Goal: Information Seeking & Learning: Learn about a topic

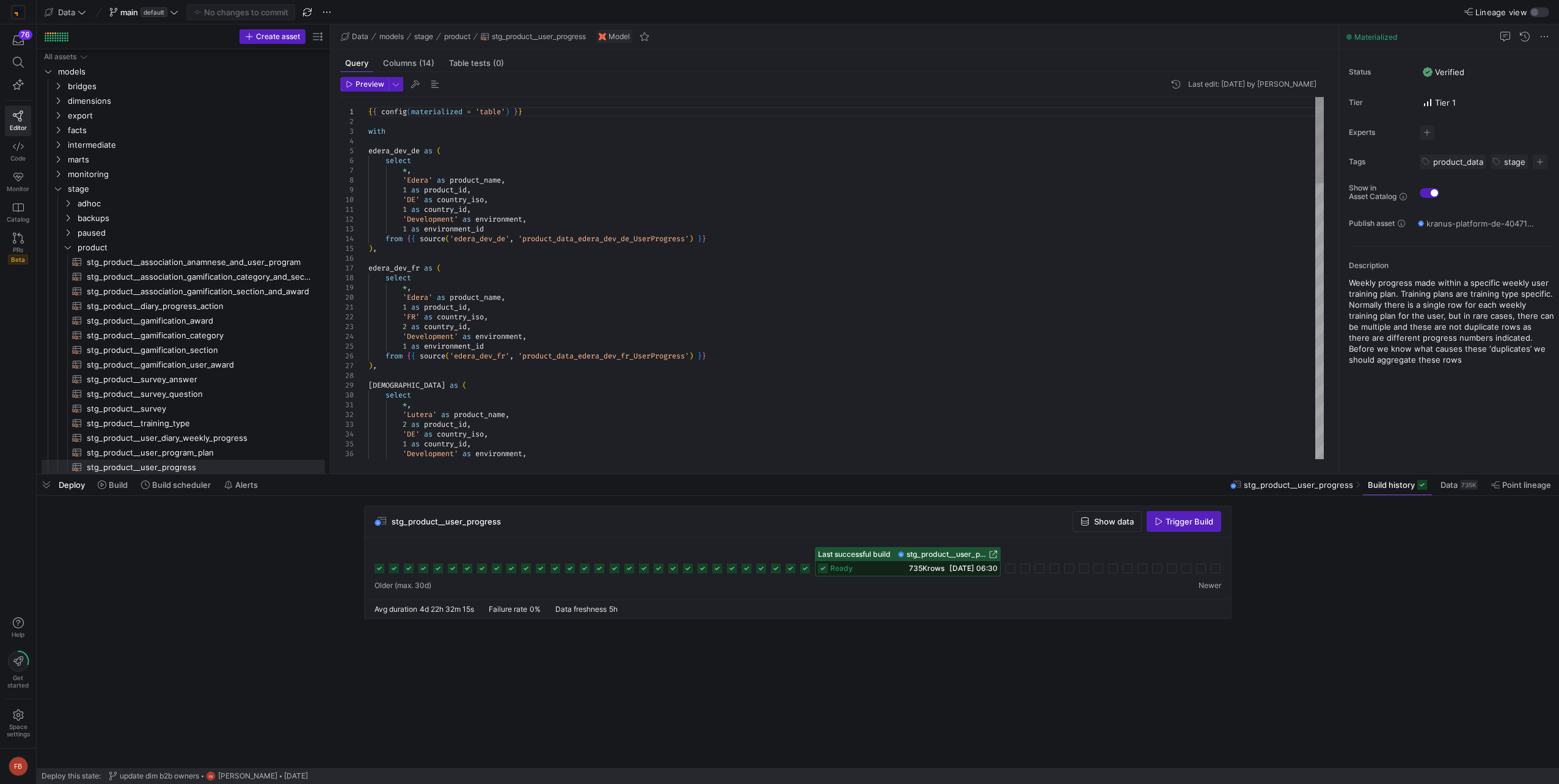
scroll to position [79, 0]
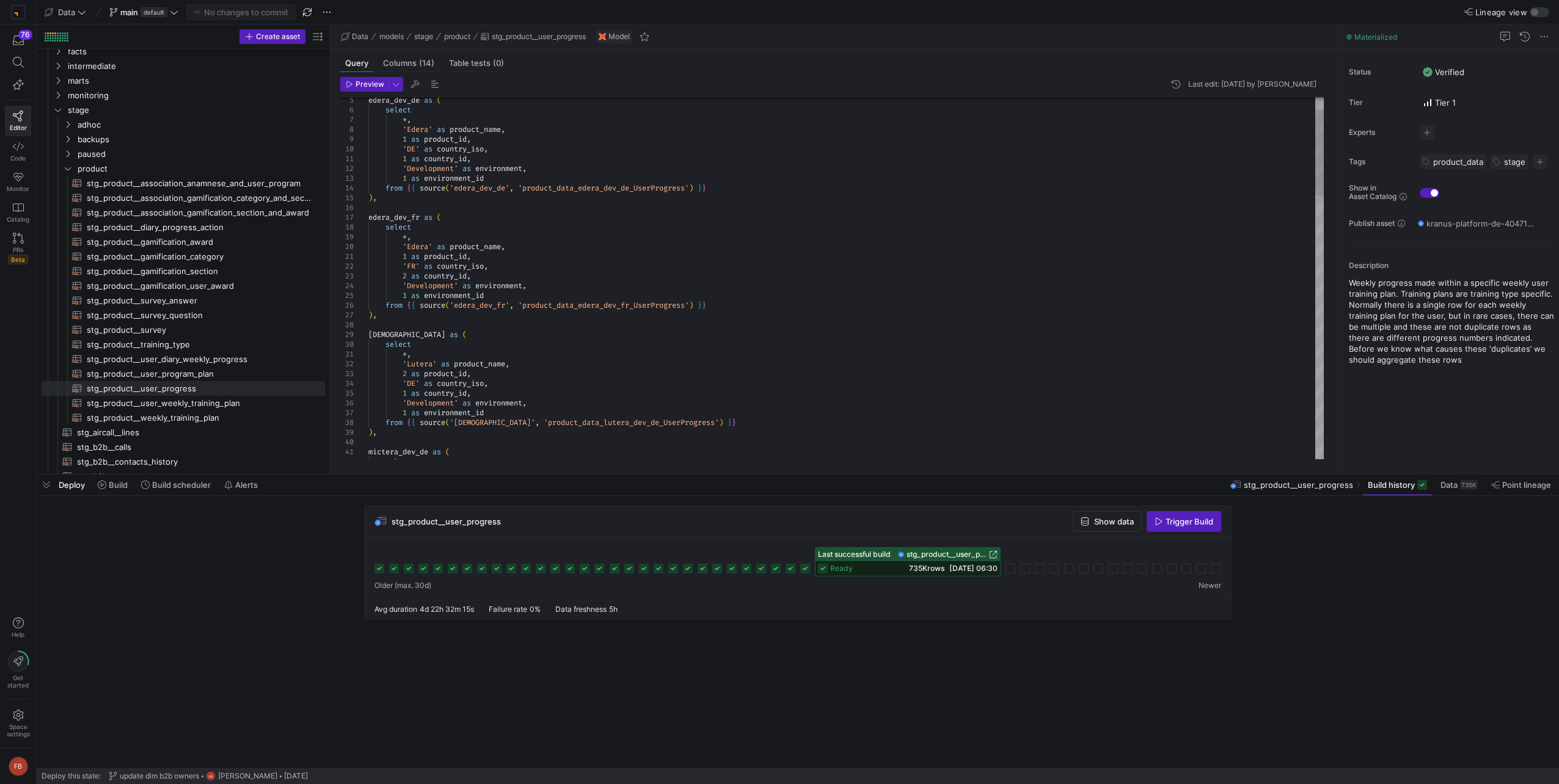
click at [88, 66] on span "intermediate" at bounding box center [180, 66] width 226 height 14
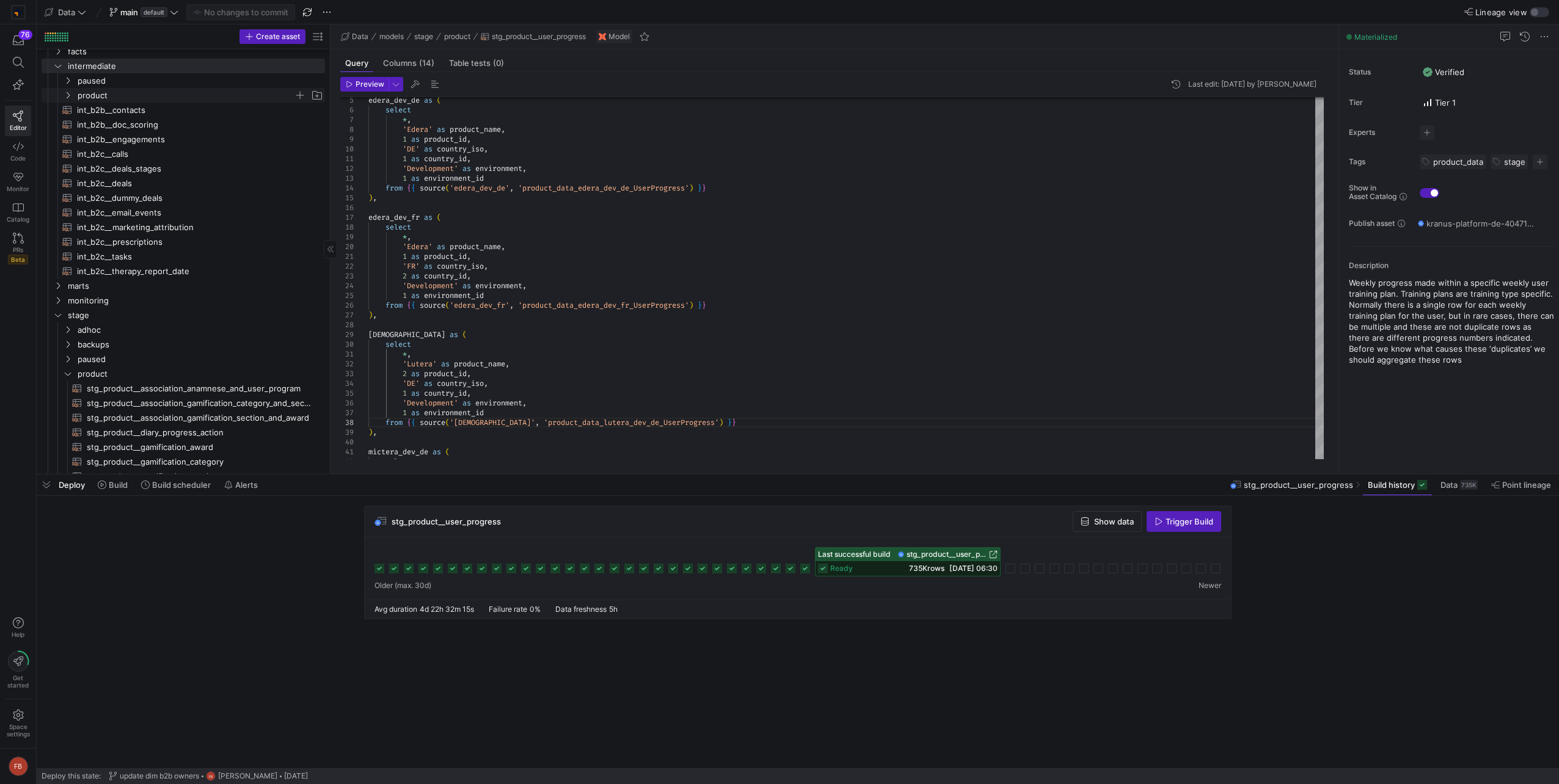
click at [108, 101] on span "product" at bounding box center [185, 95] width 216 height 14
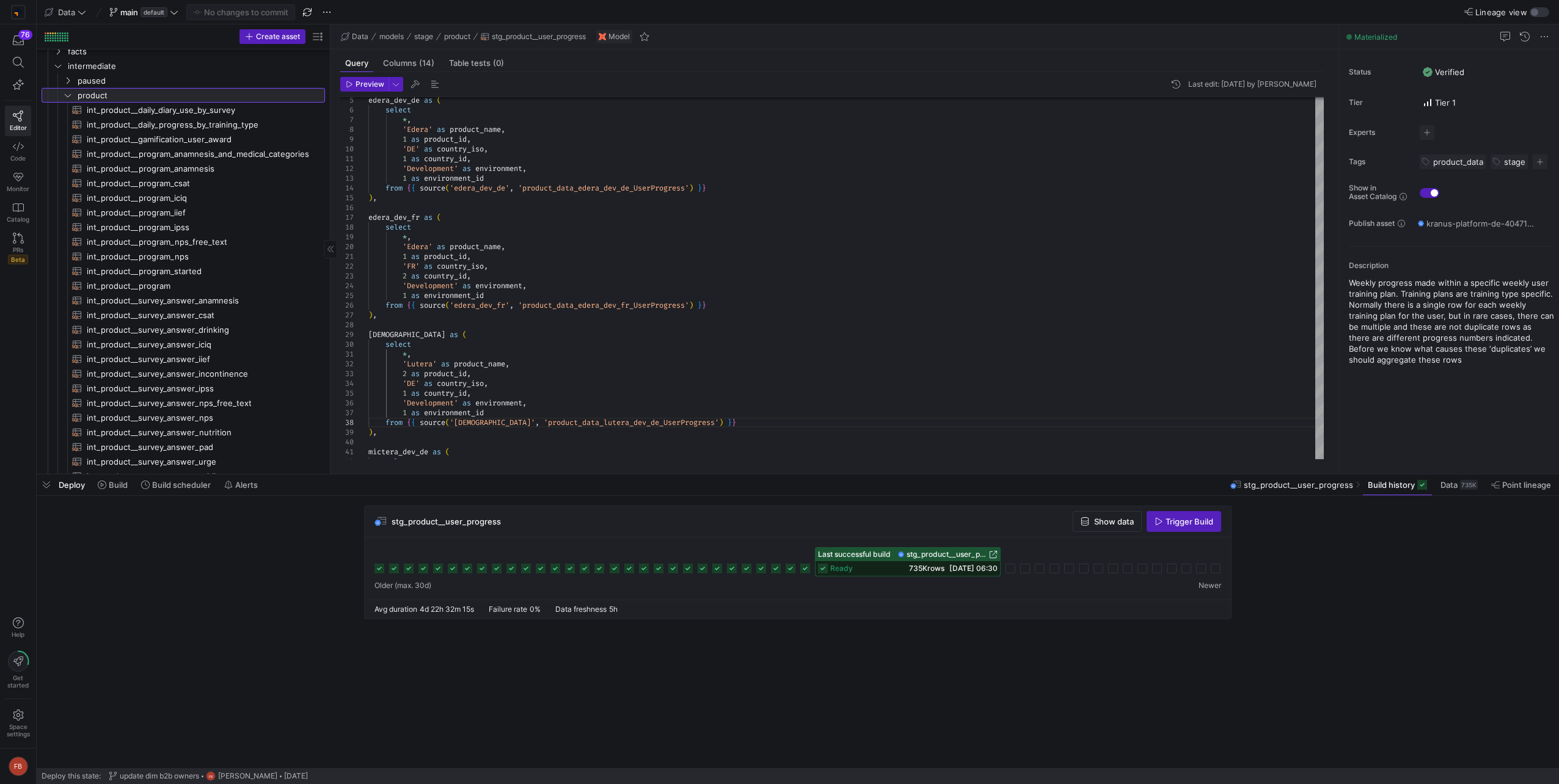
scroll to position [323, 0]
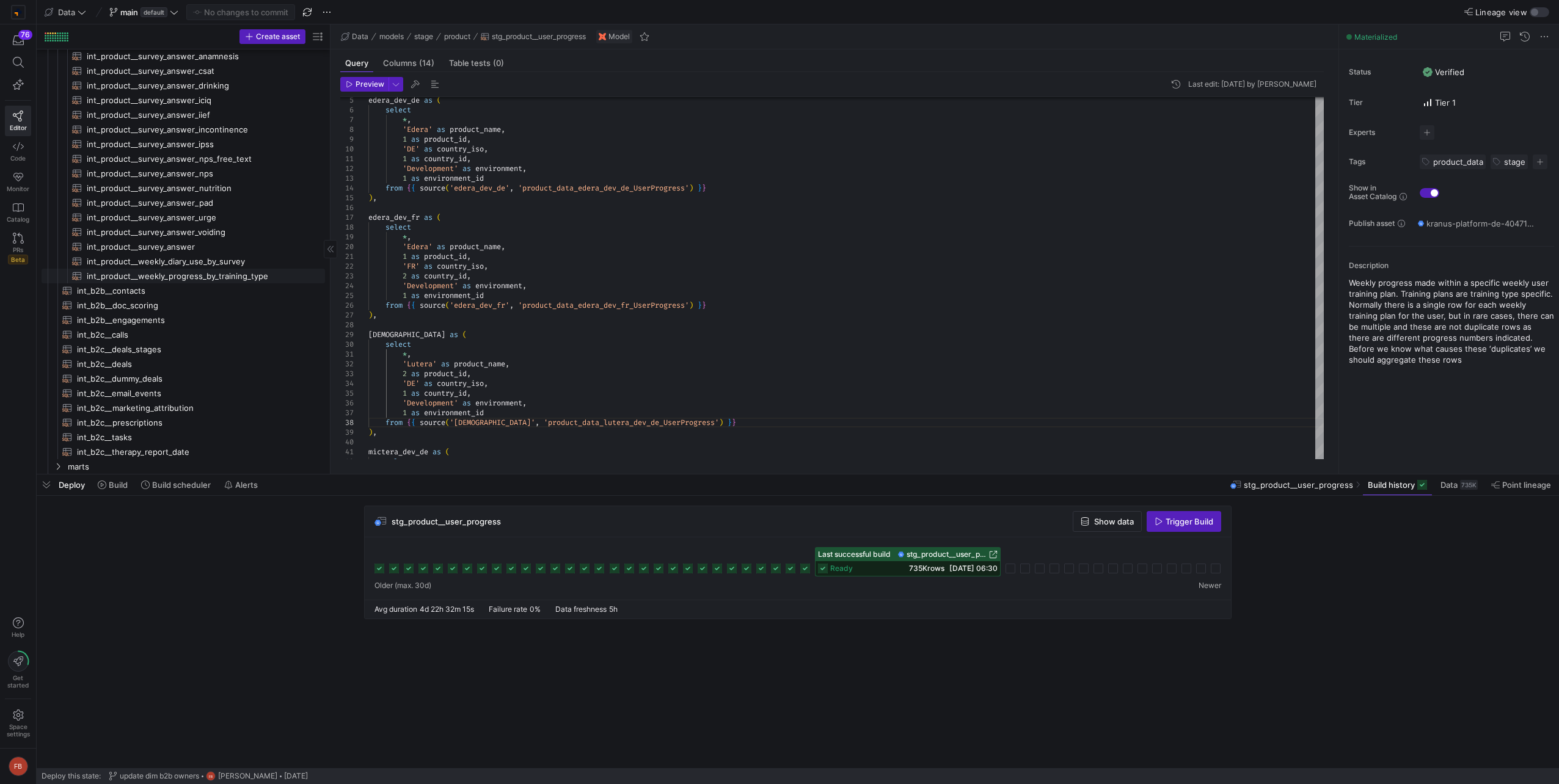
click at [219, 279] on span "int_product__weekly_progress_by_training_type​​​​​​​​​​" at bounding box center [199, 276] width 224 height 14
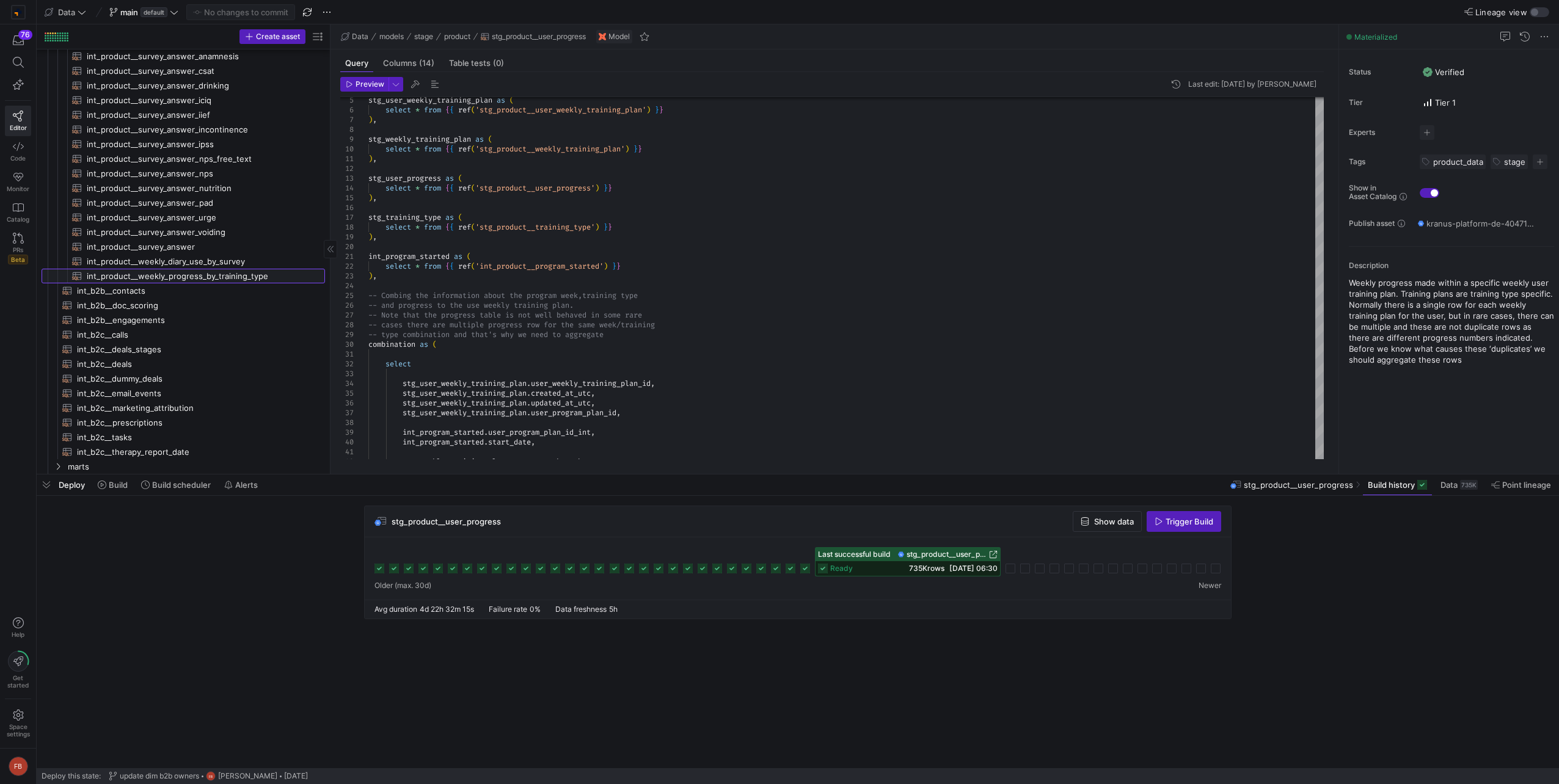
type textarea "{{ config(materialized = 'table') }} with stg_user_weekly_training_plan as ( se…"
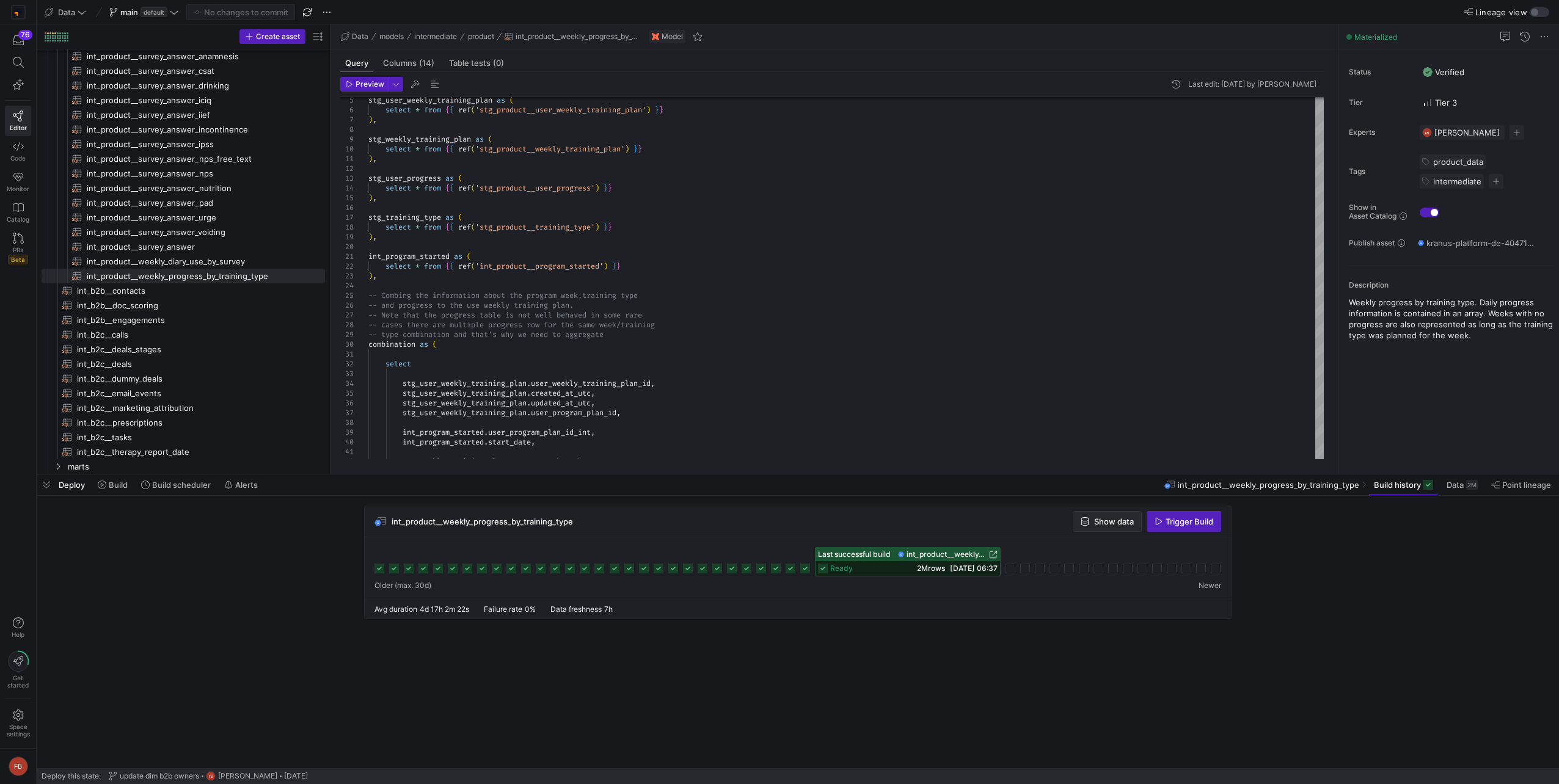
click at [1103, 518] on span "Show data" at bounding box center [1113, 521] width 40 height 10
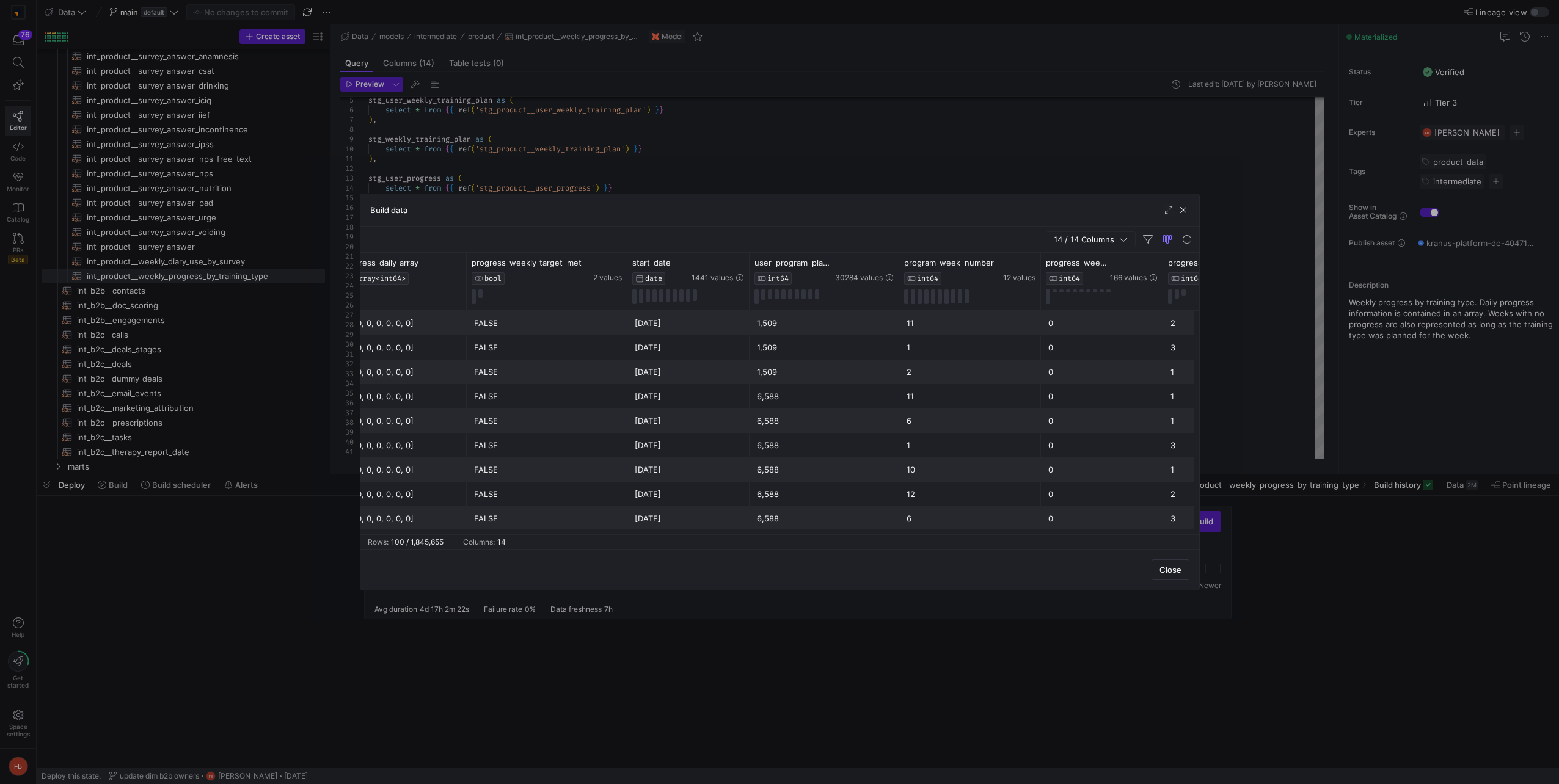
scroll to position [0, 24]
drag, startPoint x: 897, startPoint y: 280, endPoint x: 948, endPoint y: 285, distance: 51.2
click at [934, 285] on div at bounding box center [932, 281] width 5 height 57
click at [771, 320] on div "1,509" at bounding box center [849, 323] width 186 height 24
click at [939, 264] on icon at bounding box center [939, 263] width 10 height 10
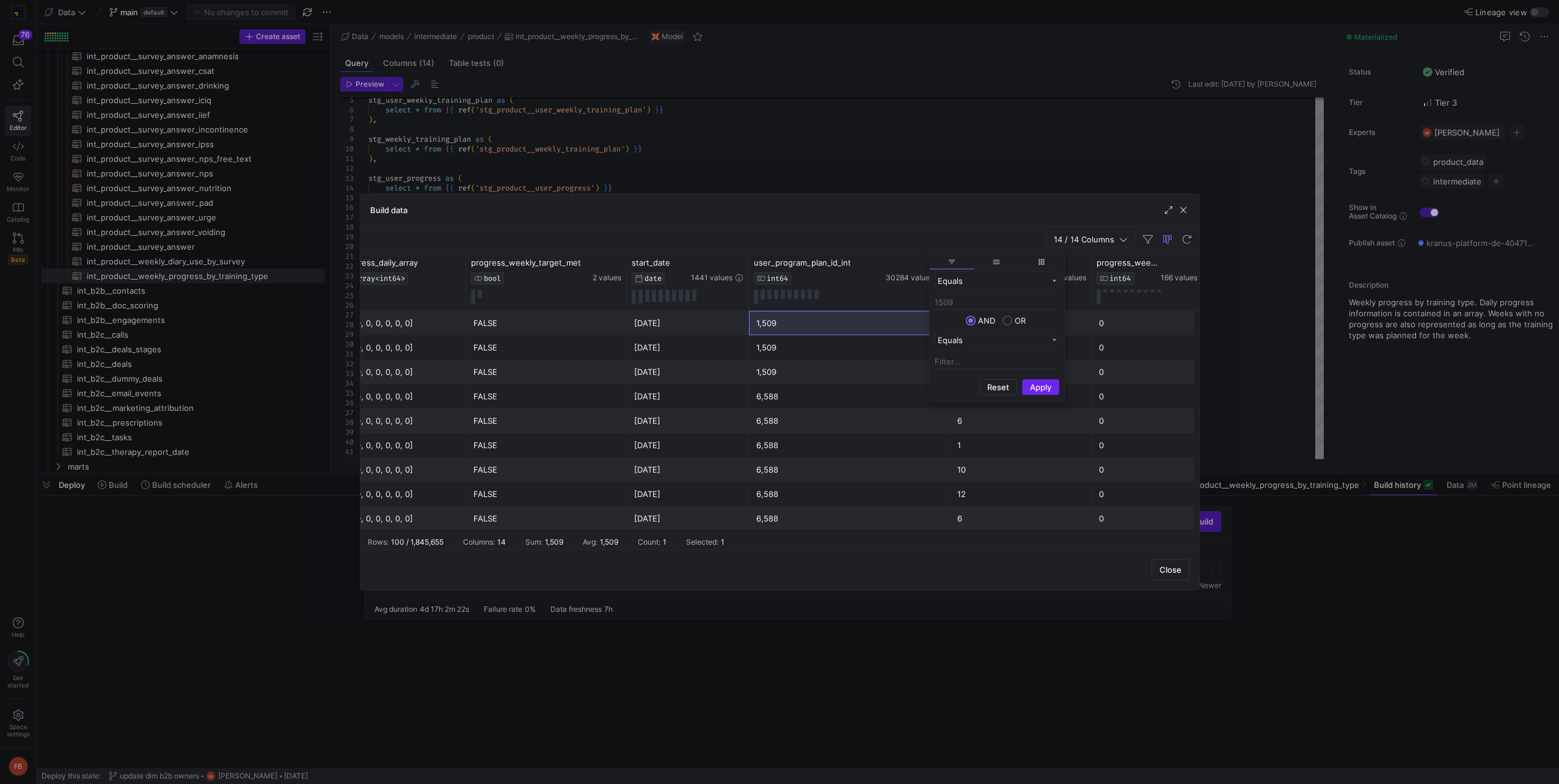
type input "1509"
click at [1036, 383] on button "Apply" at bounding box center [1040, 387] width 37 height 16
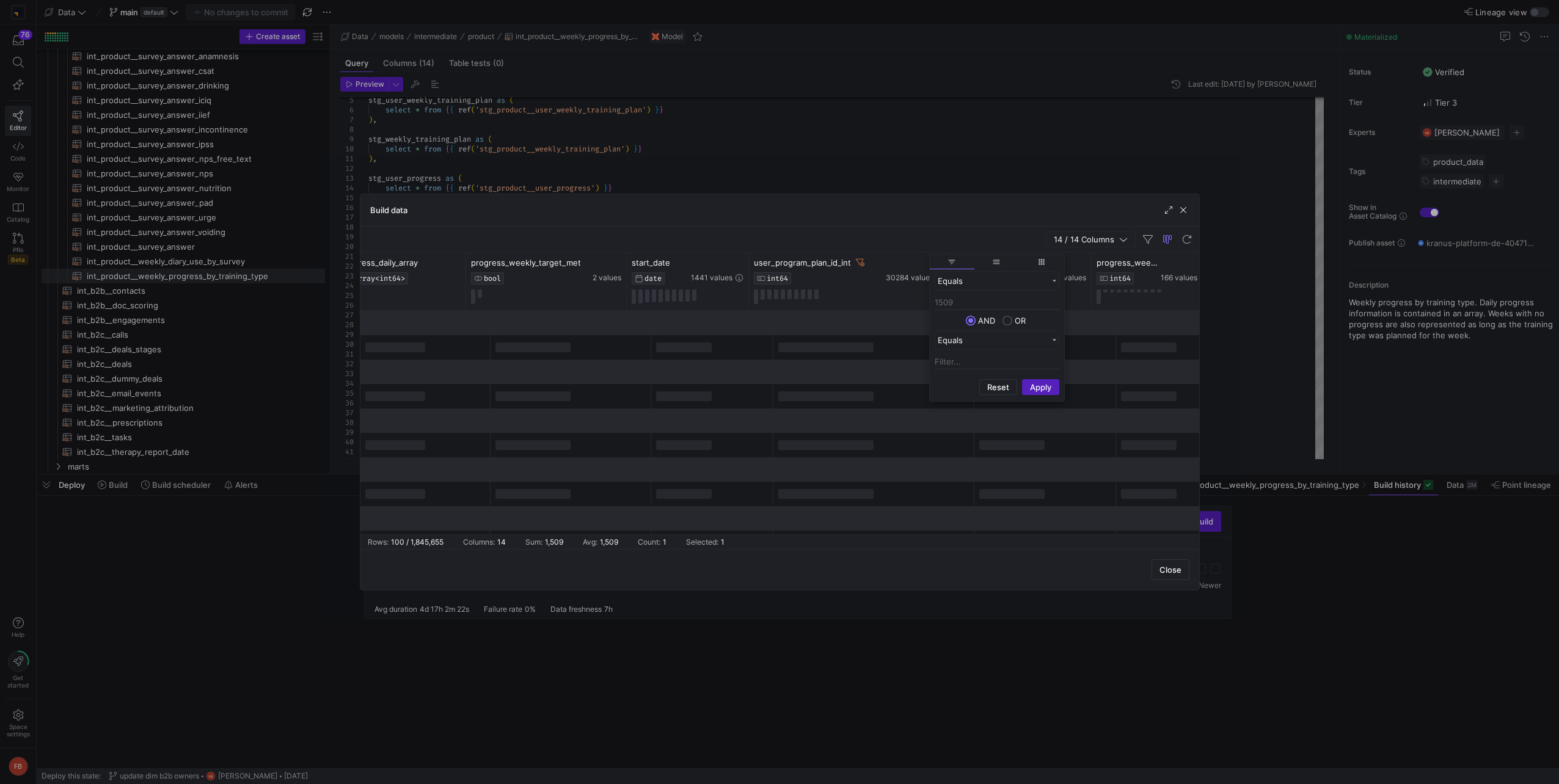
click at [907, 224] on div "Build data" at bounding box center [780, 211] width 839 height 32
click at [1065, 264] on icon at bounding box center [1064, 263] width 4 height 8
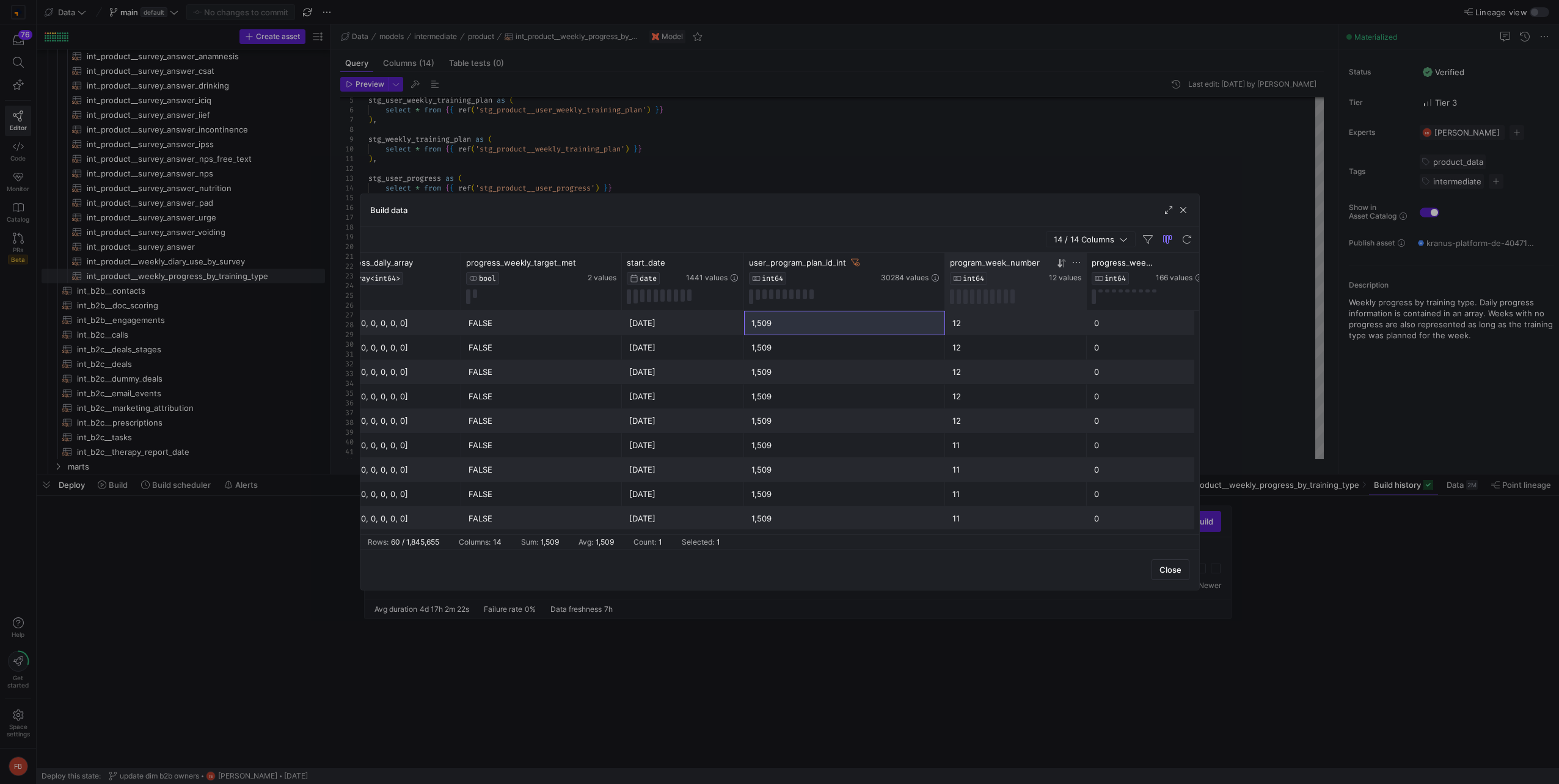
scroll to position [0, 0]
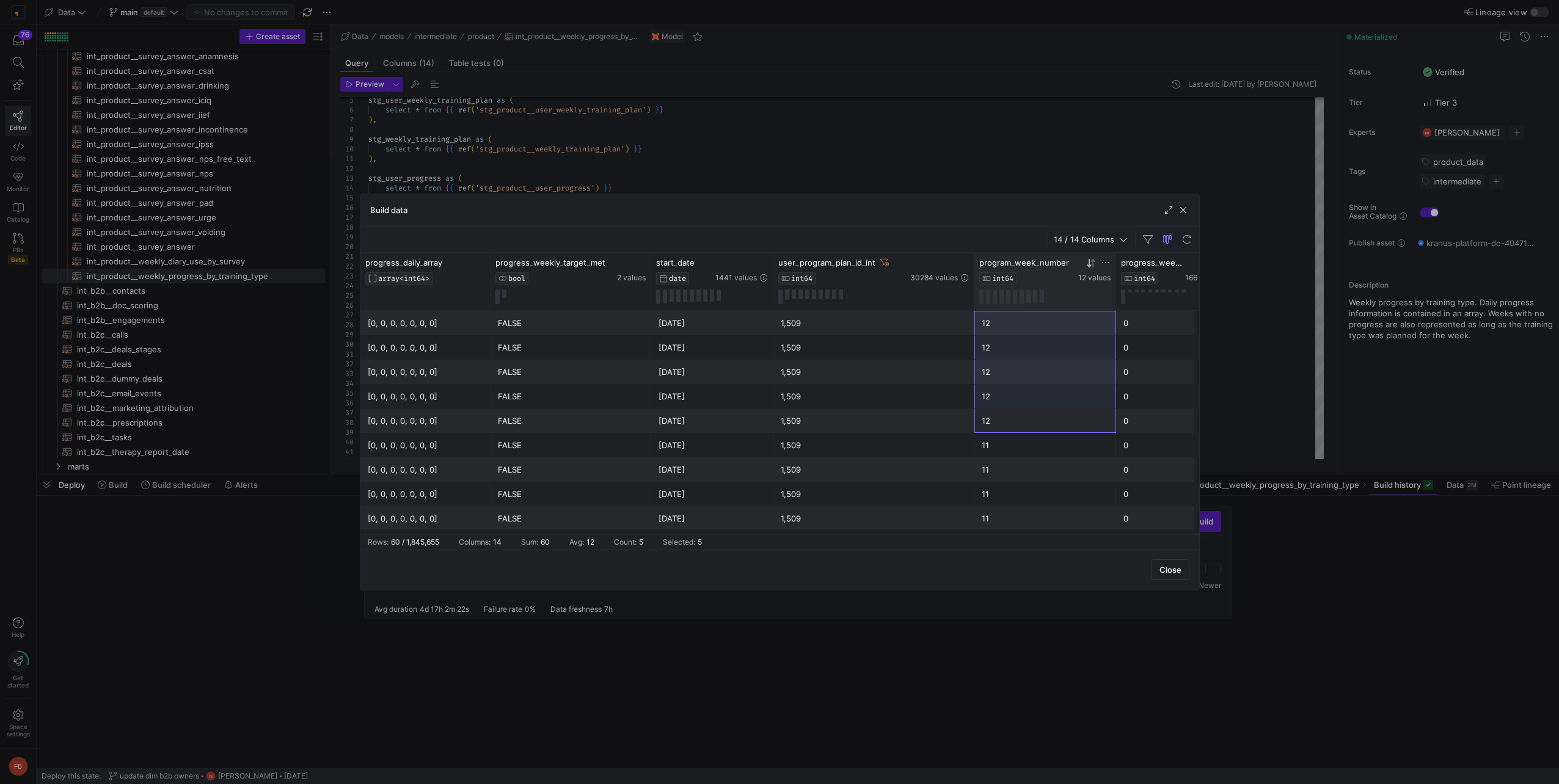
drag, startPoint x: 990, startPoint y: 425, endPoint x: 1001, endPoint y: 331, distance: 94.6
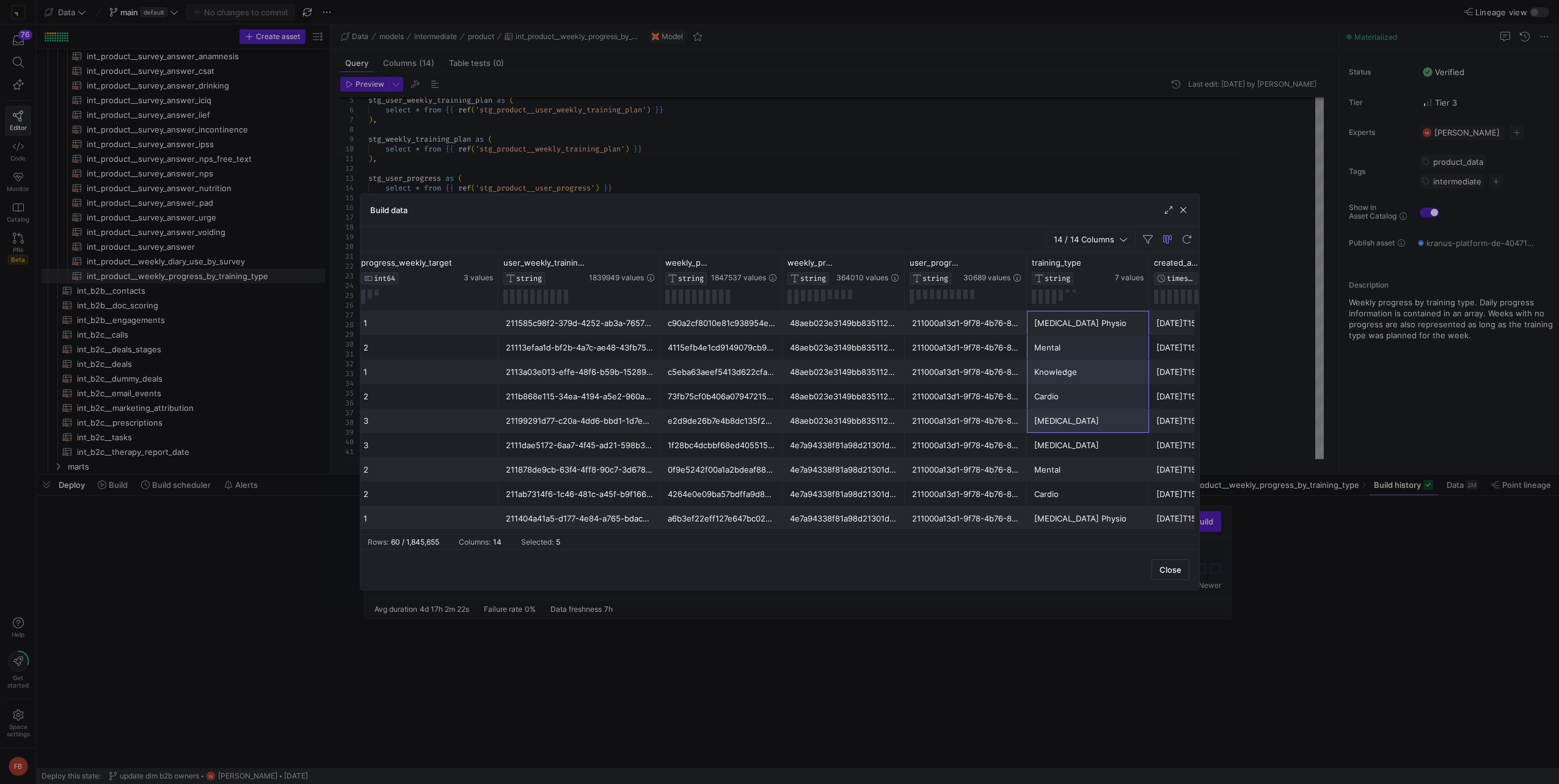
drag, startPoint x: 1076, startPoint y: 325, endPoint x: 1079, endPoint y: 410, distance: 85.1
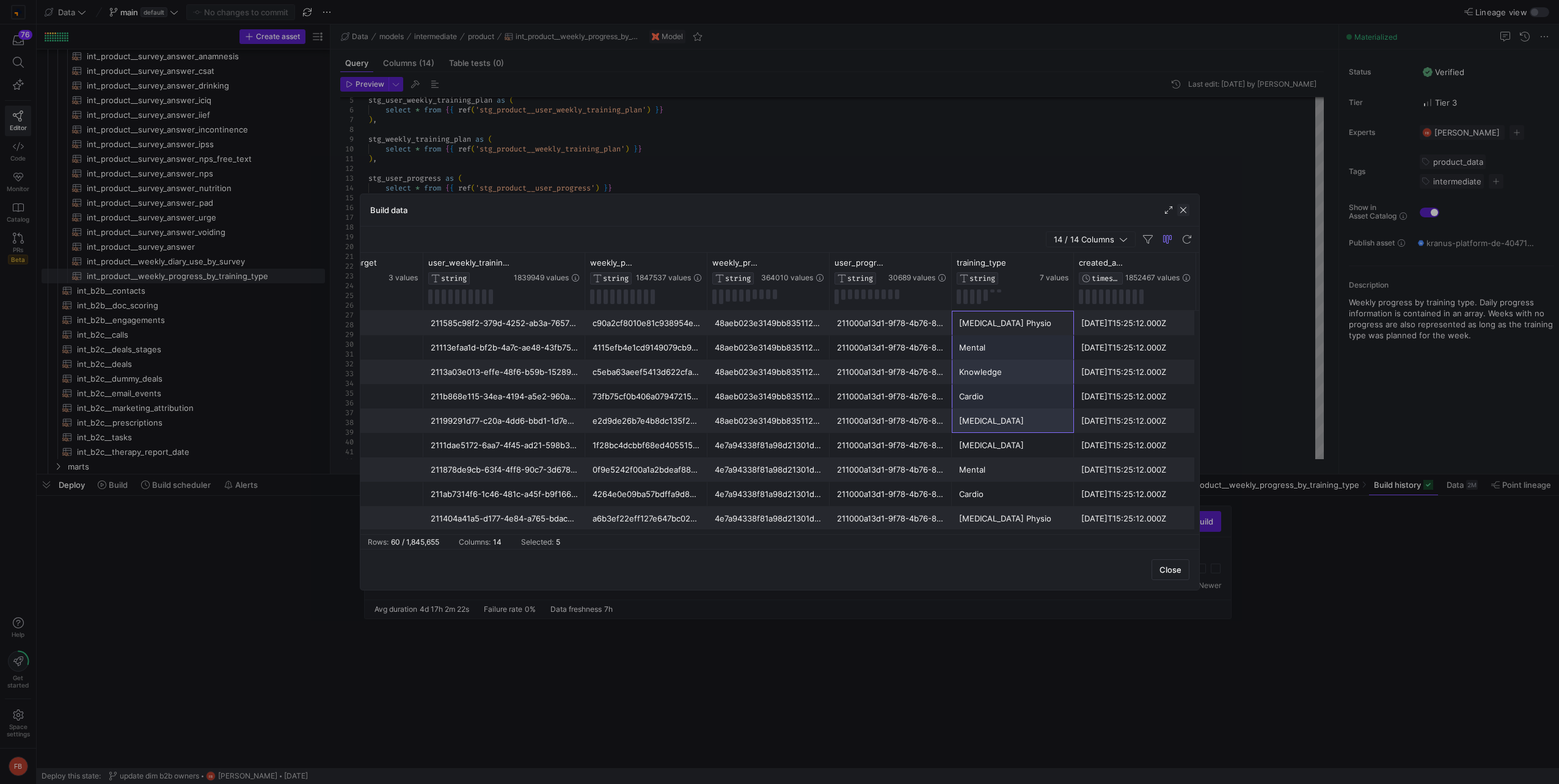
click at [1185, 209] on span "button" at bounding box center [1183, 210] width 13 height 13
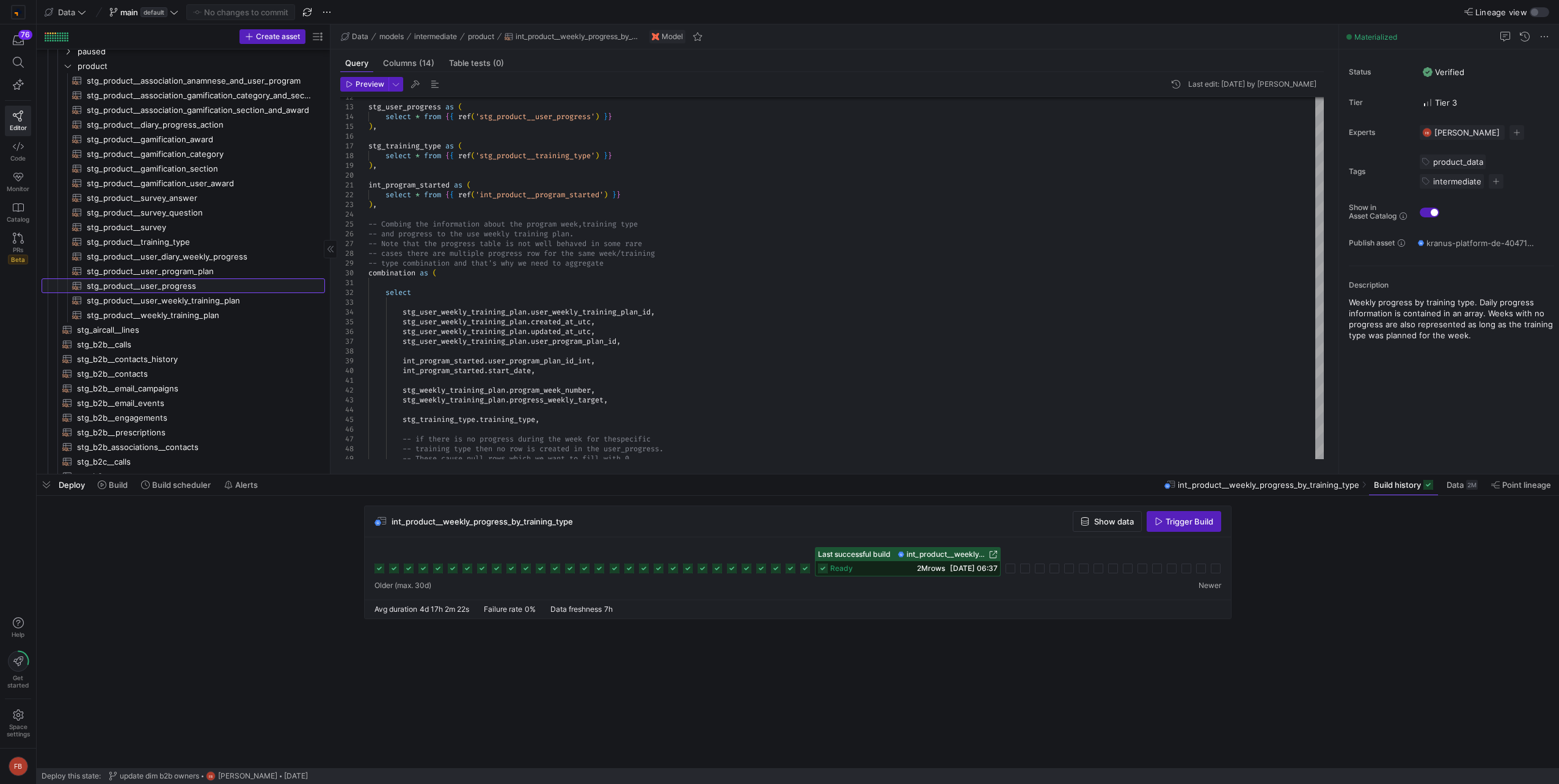
click at [196, 287] on span "stg_product__user_progress​​​​​​​​​​" at bounding box center [199, 285] width 224 height 14
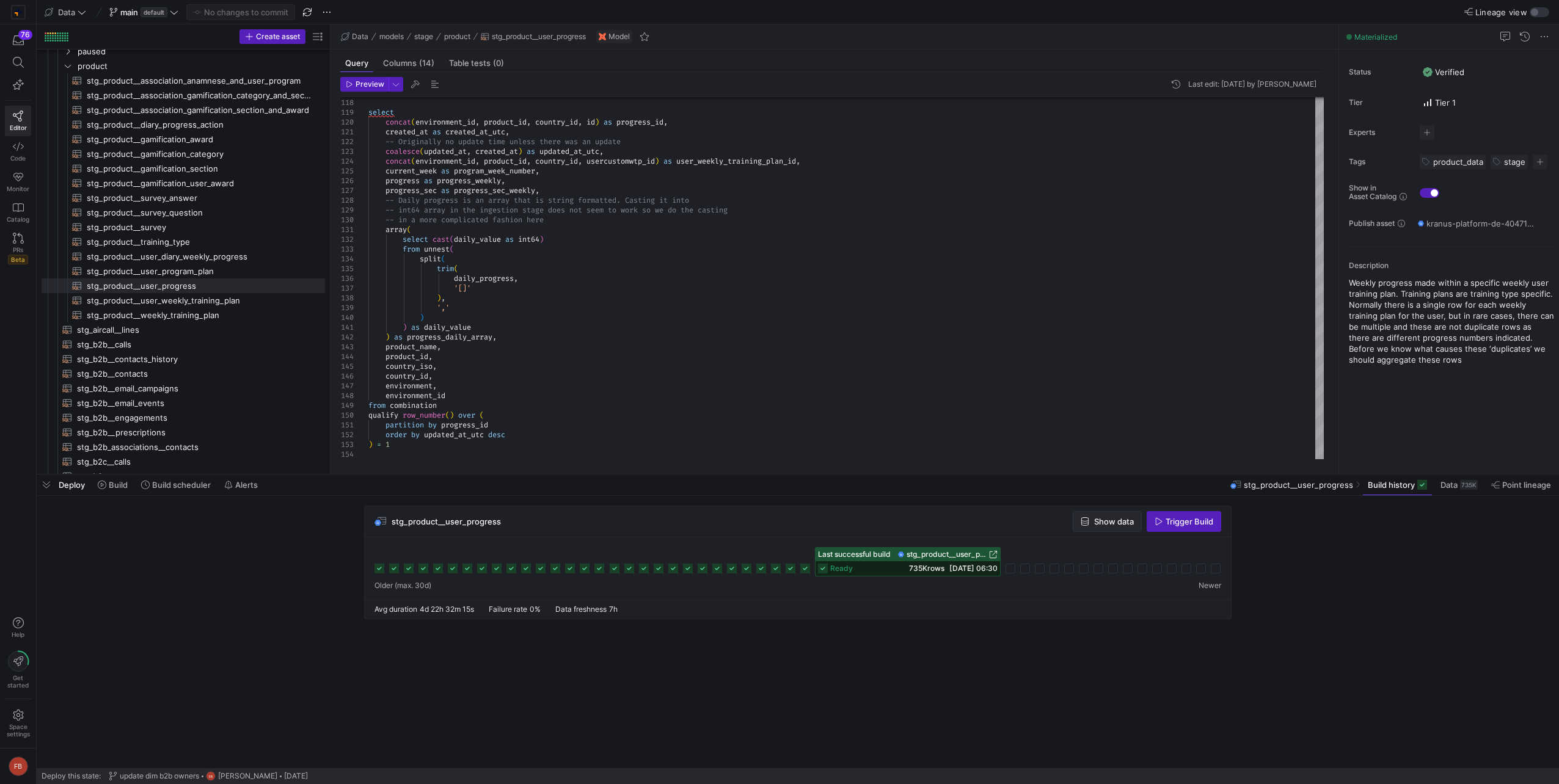
click at [1101, 519] on span "Show data" at bounding box center [1113, 521] width 40 height 10
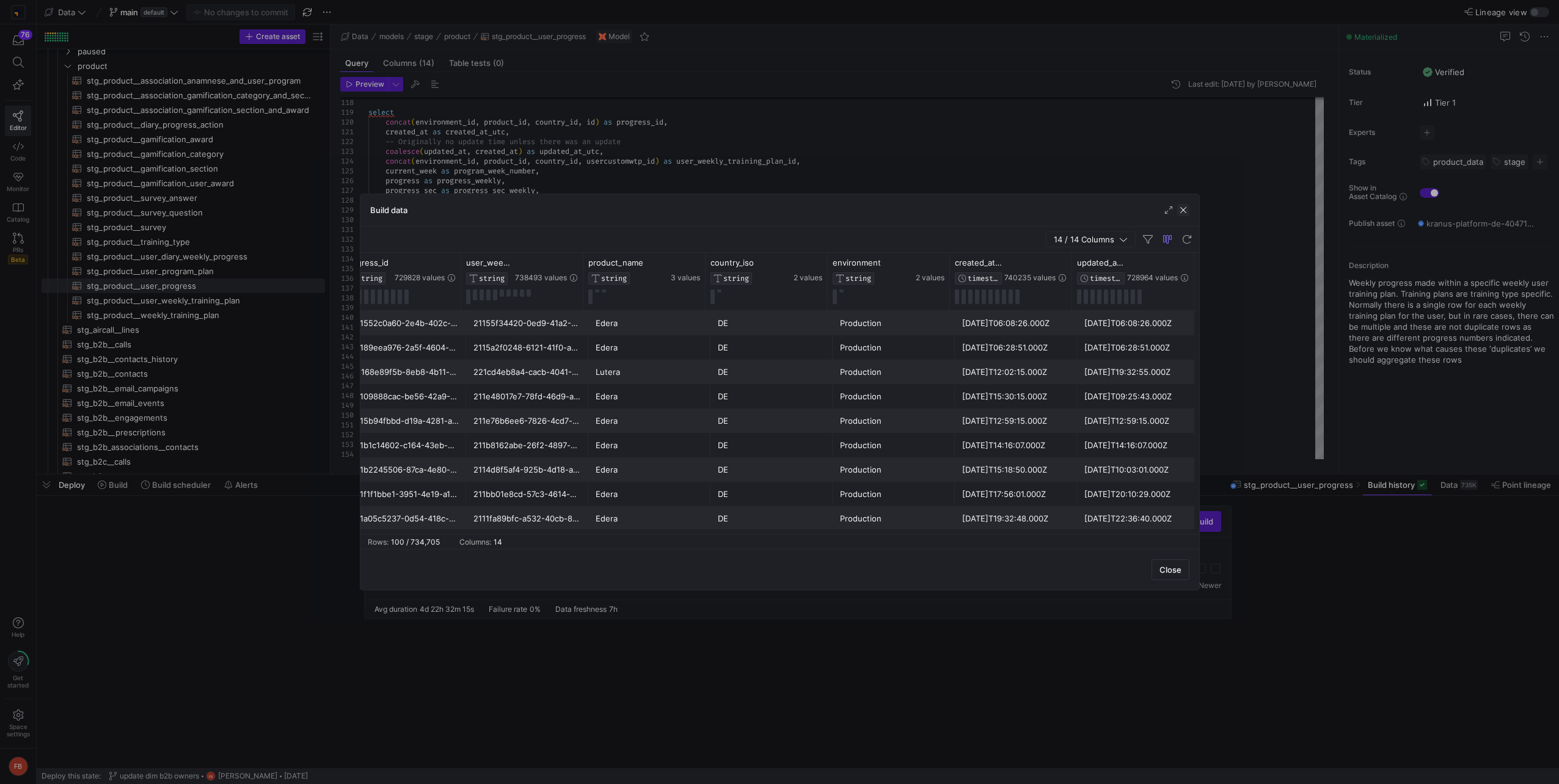
click at [1183, 212] on span "button" at bounding box center [1183, 210] width 13 height 13
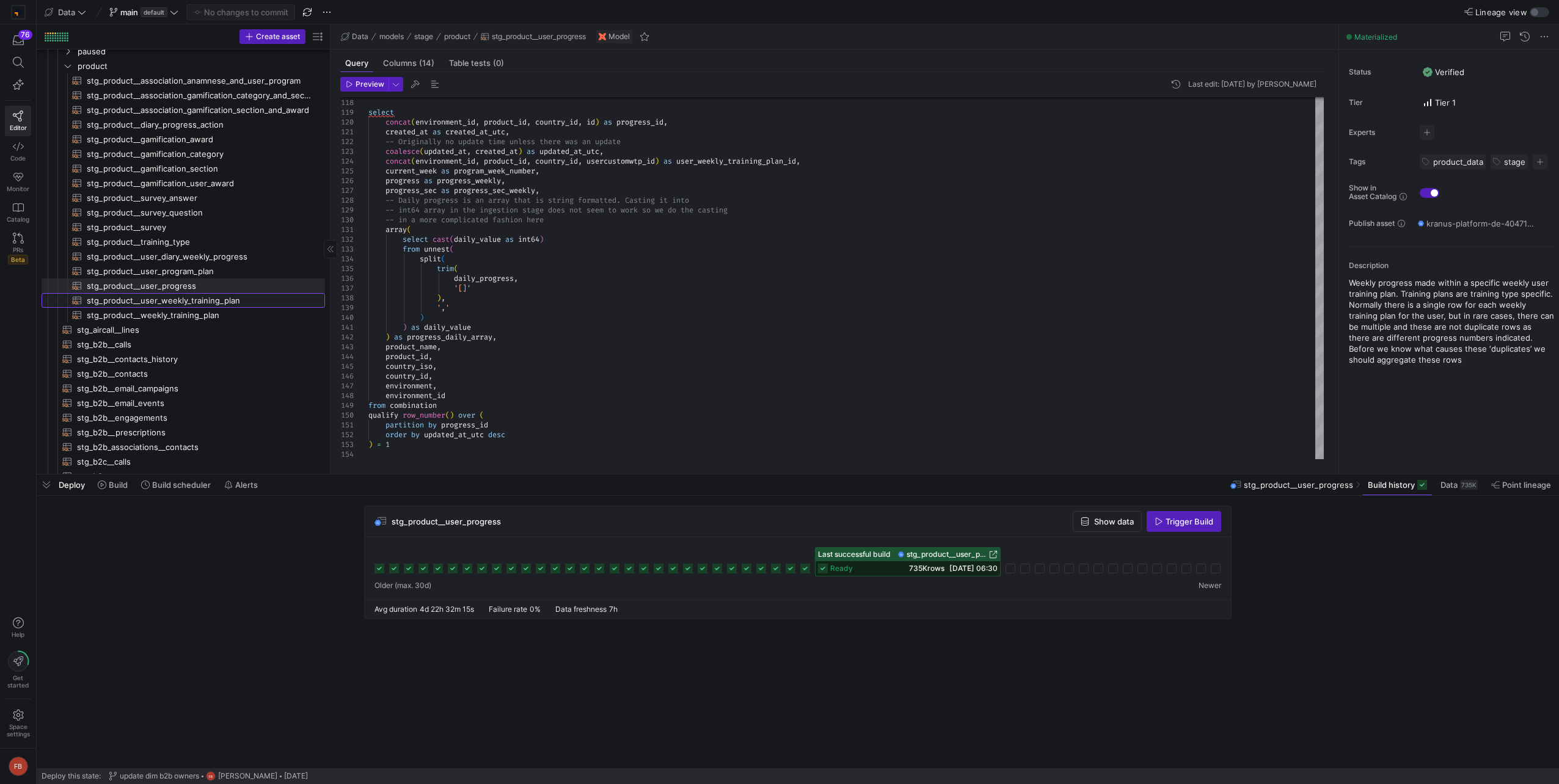
click at [245, 297] on span "stg_product__user_weekly_training_plan​​​​​​​​​​" at bounding box center [199, 301] width 224 height 14
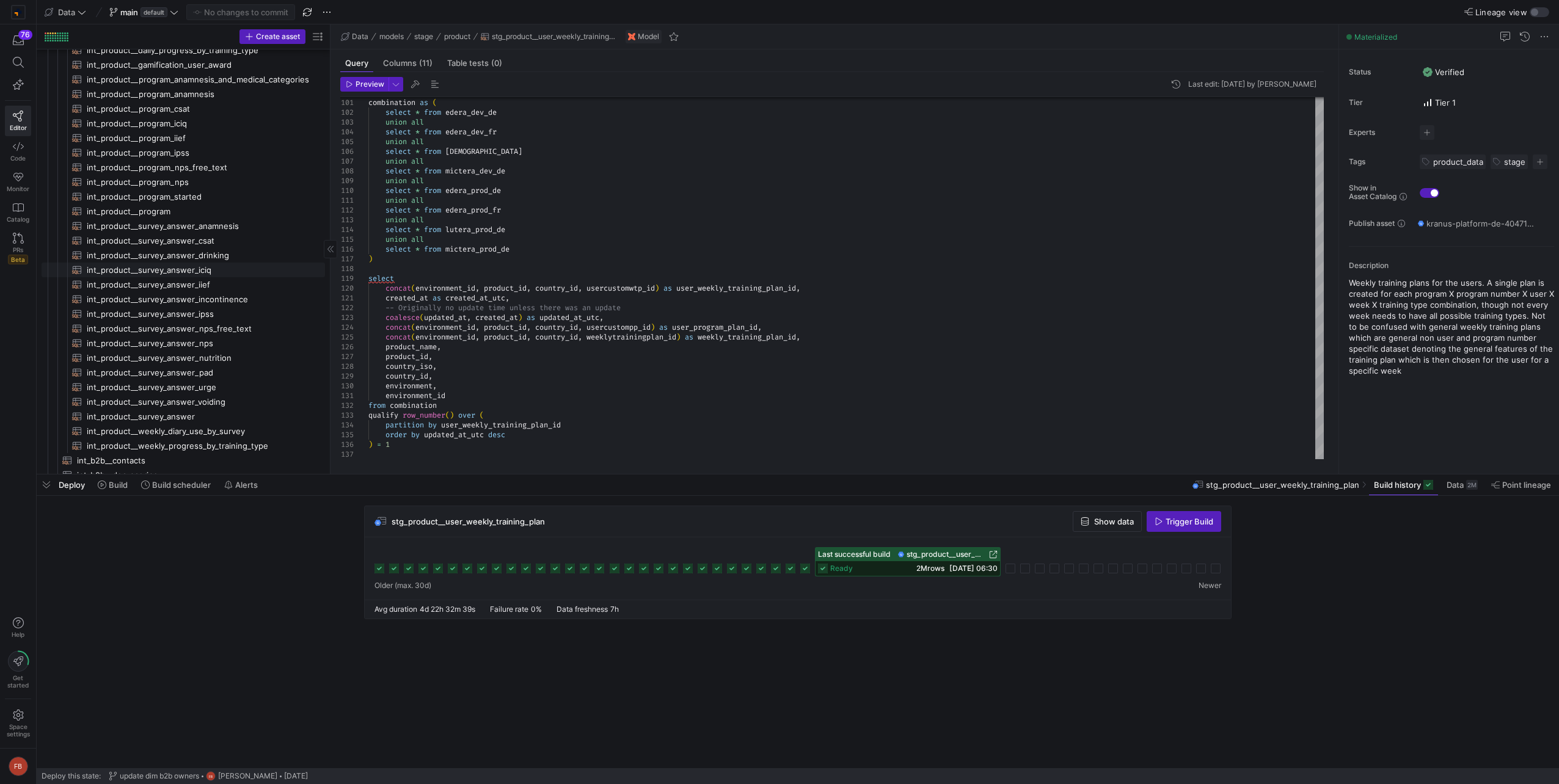
scroll to position [262, 0]
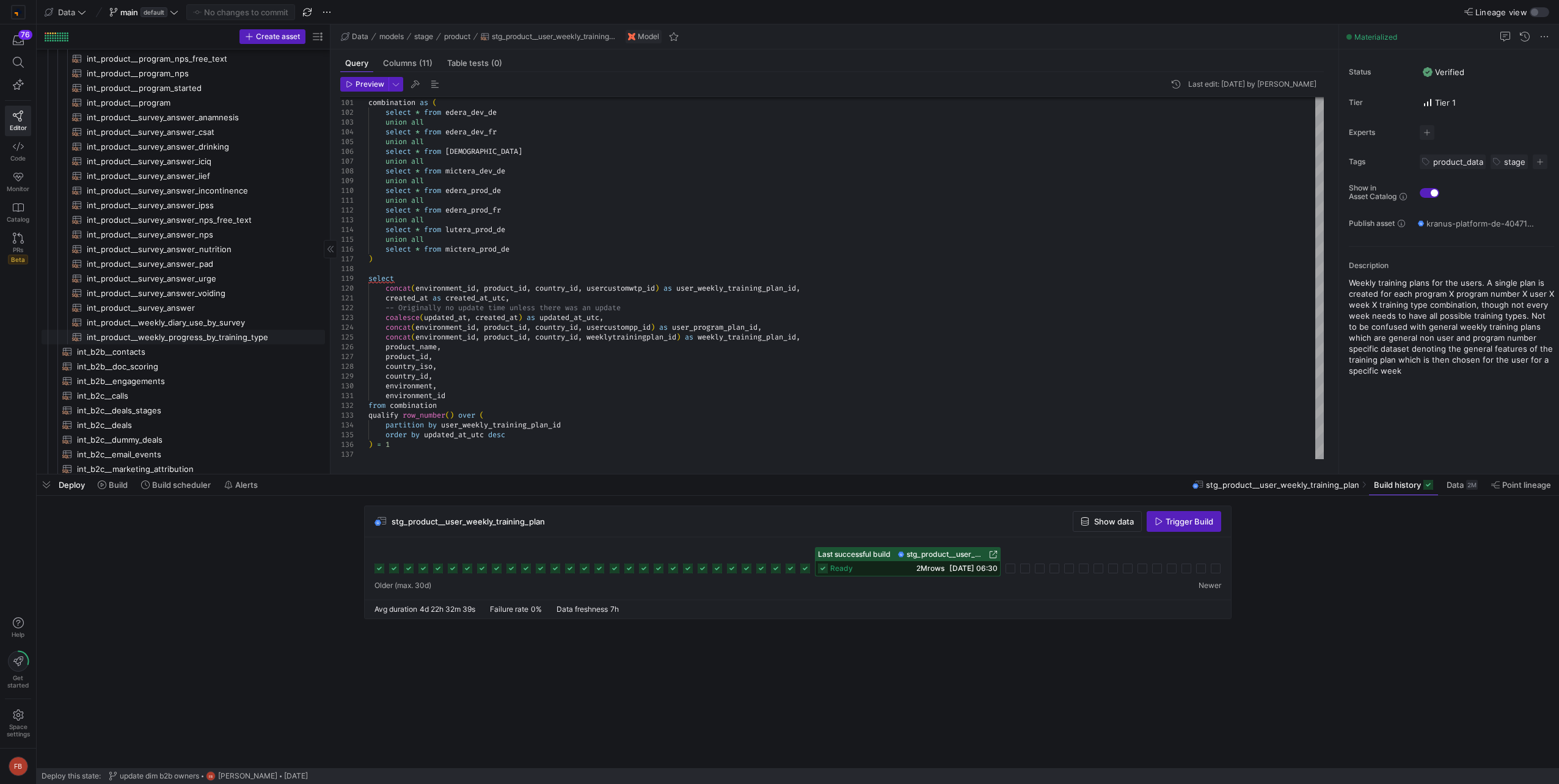
click at [264, 337] on span "int_product__weekly_progress_by_training_type​​​​​​​​​​" at bounding box center [199, 337] width 224 height 14
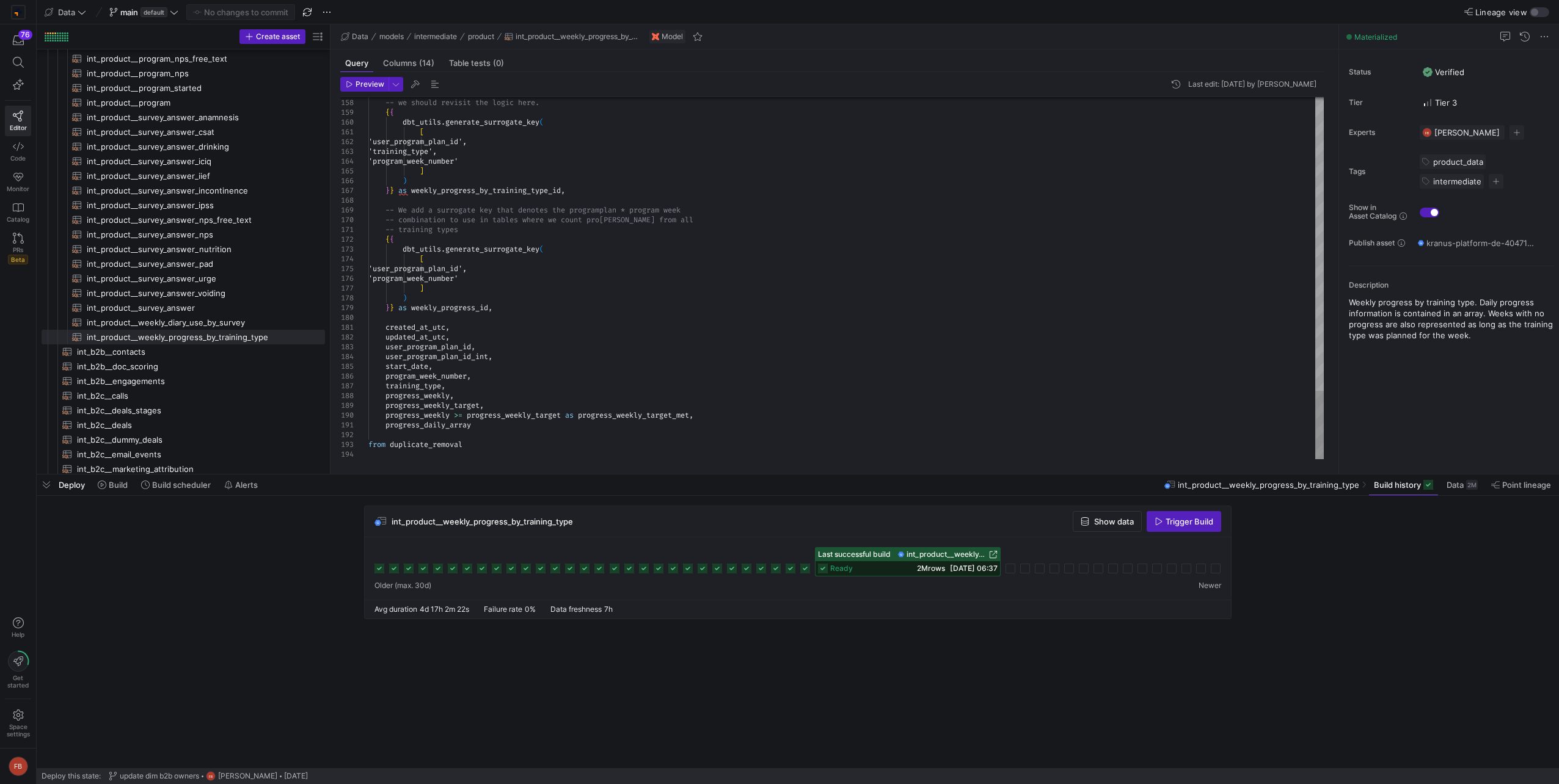
type textarea "-- training types {{ dbt_utils.generate_surrogate_key( [ 'user_program_plan_id'…"
type textarea "p"
type textarea "created_at_utc, updated_at_utc, user_program_plan_id, user_program_plan_id_int,…"
type textarea "progress_weekly_target"
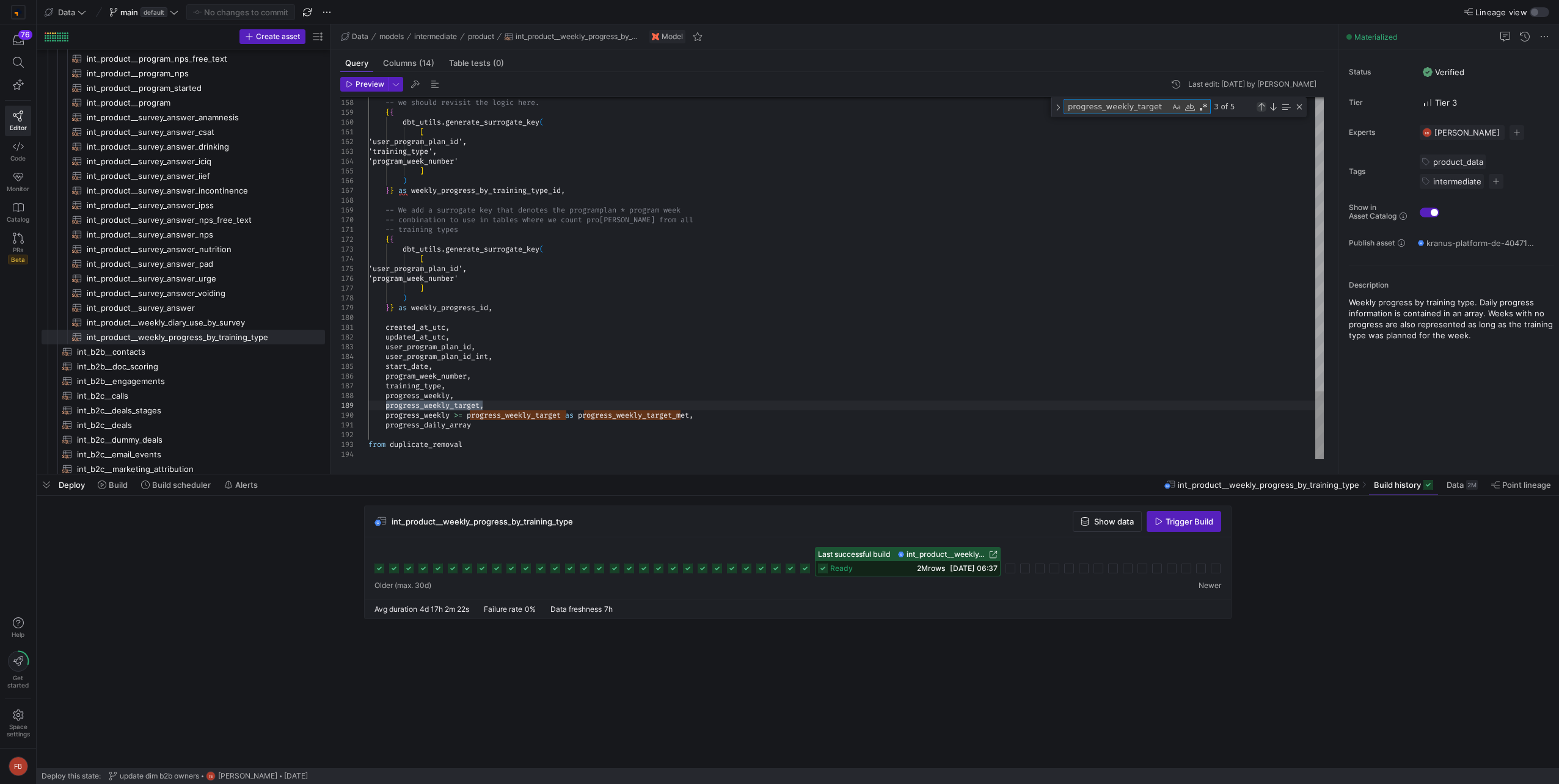
click at [1263, 108] on div "Previous Match (Shift+Enter)" at bounding box center [1262, 107] width 10 height 10
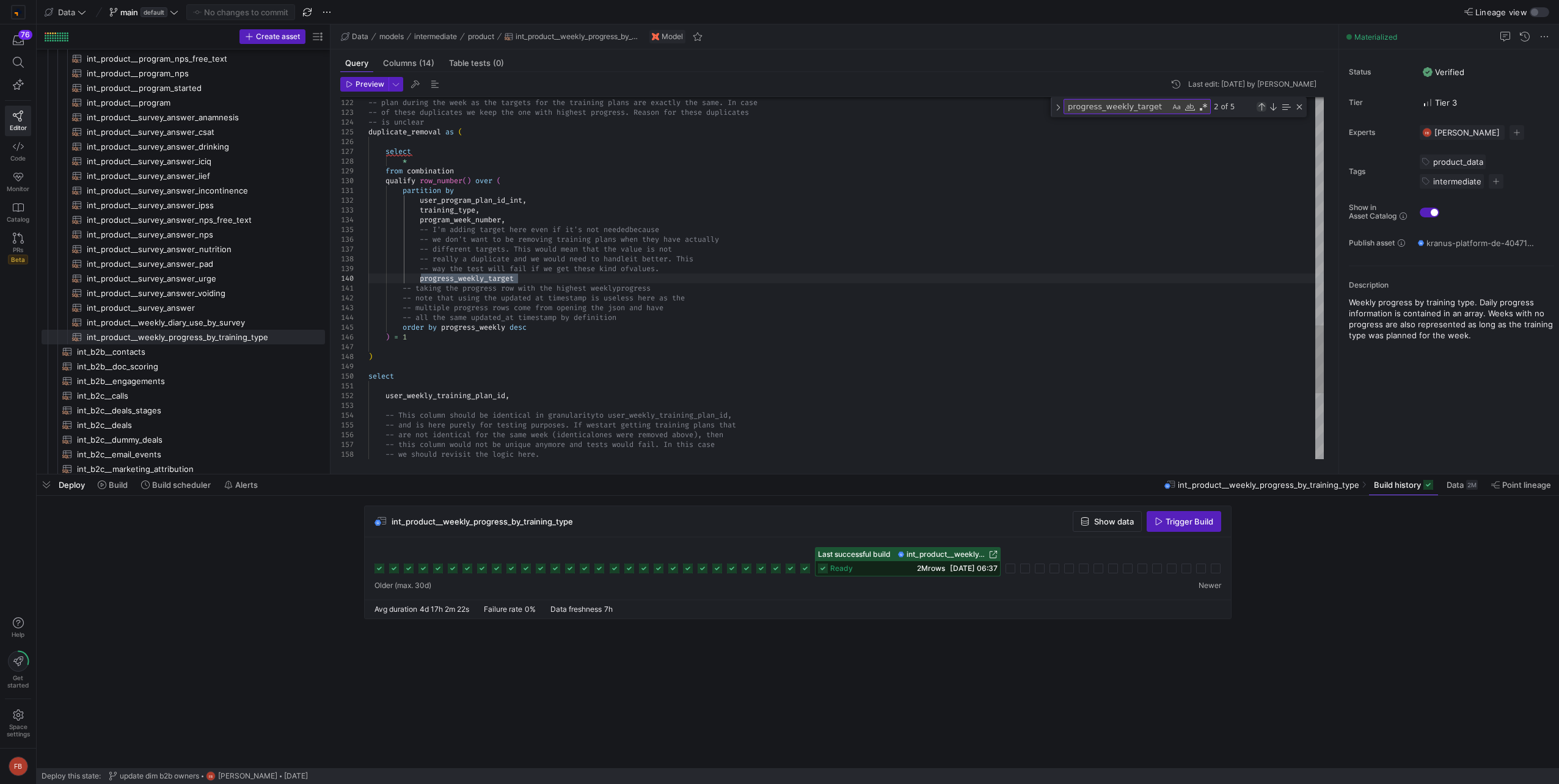
click at [1263, 108] on div "Previous Match (Shift+Enter)" at bounding box center [1262, 107] width 10 height 10
type textarea "stg_weekly_training_plan.program_week_number, stg_weekly_training_plan.progress…"
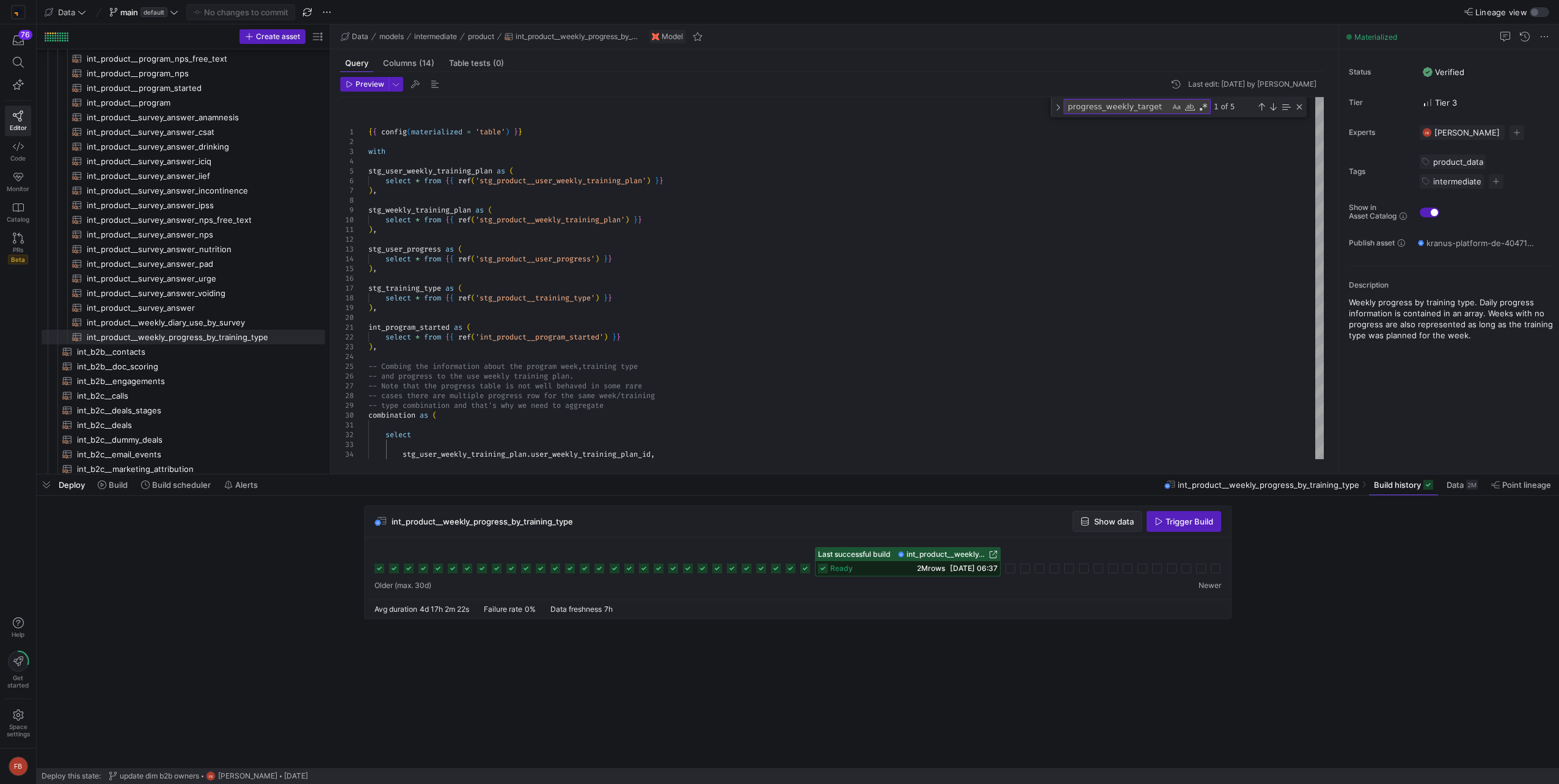
click at [1095, 519] on span "Show data" at bounding box center [1113, 521] width 40 height 10
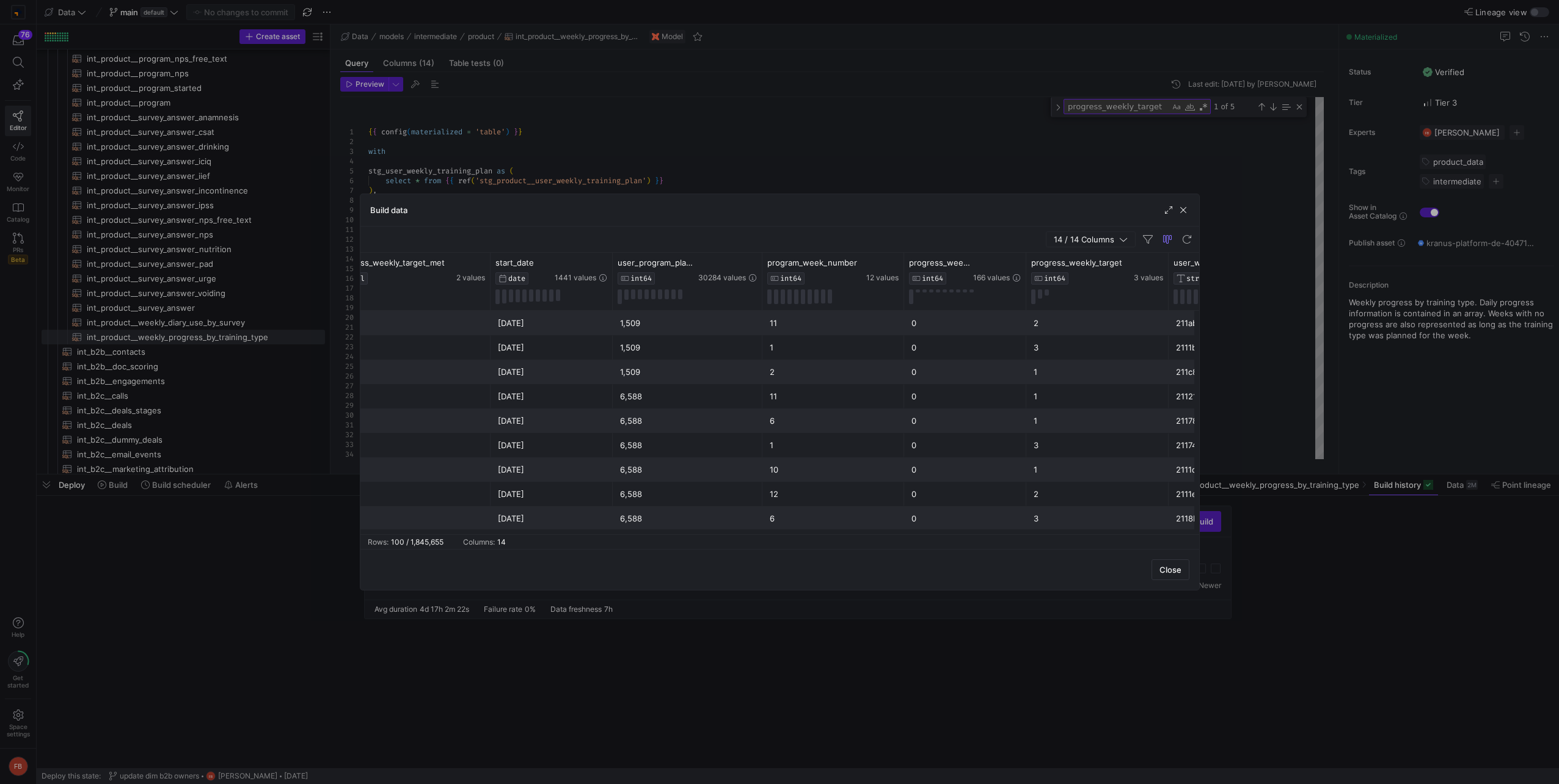
scroll to position [0, 168]
drag, startPoint x: 1016, startPoint y: 289, endPoint x: 1039, endPoint y: 290, distance: 23.0
click at [1039, 290] on div at bounding box center [1042, 281] width 5 height 57
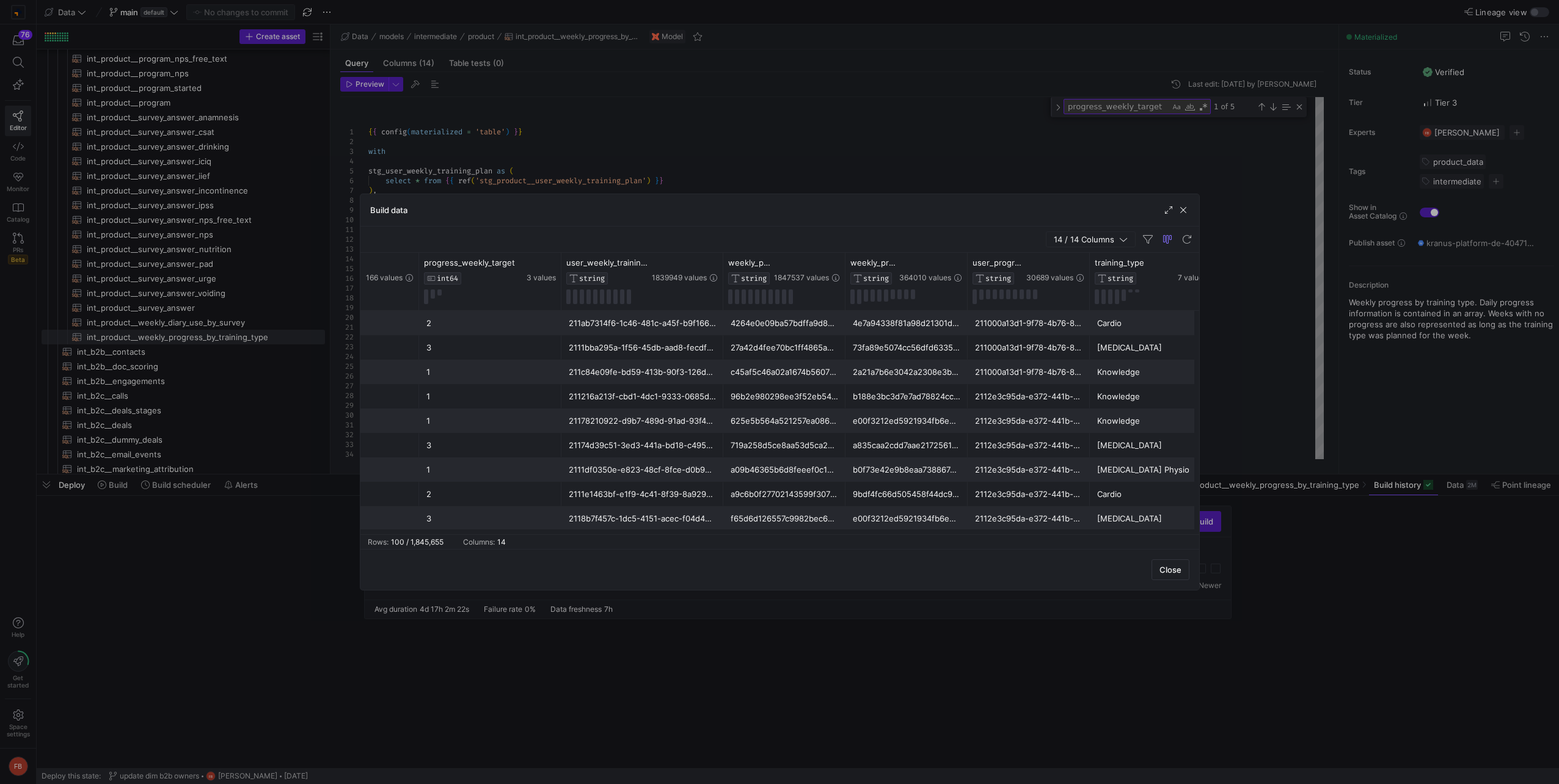
scroll to position [0, 1054]
